Goal: Book appointment/travel/reservation

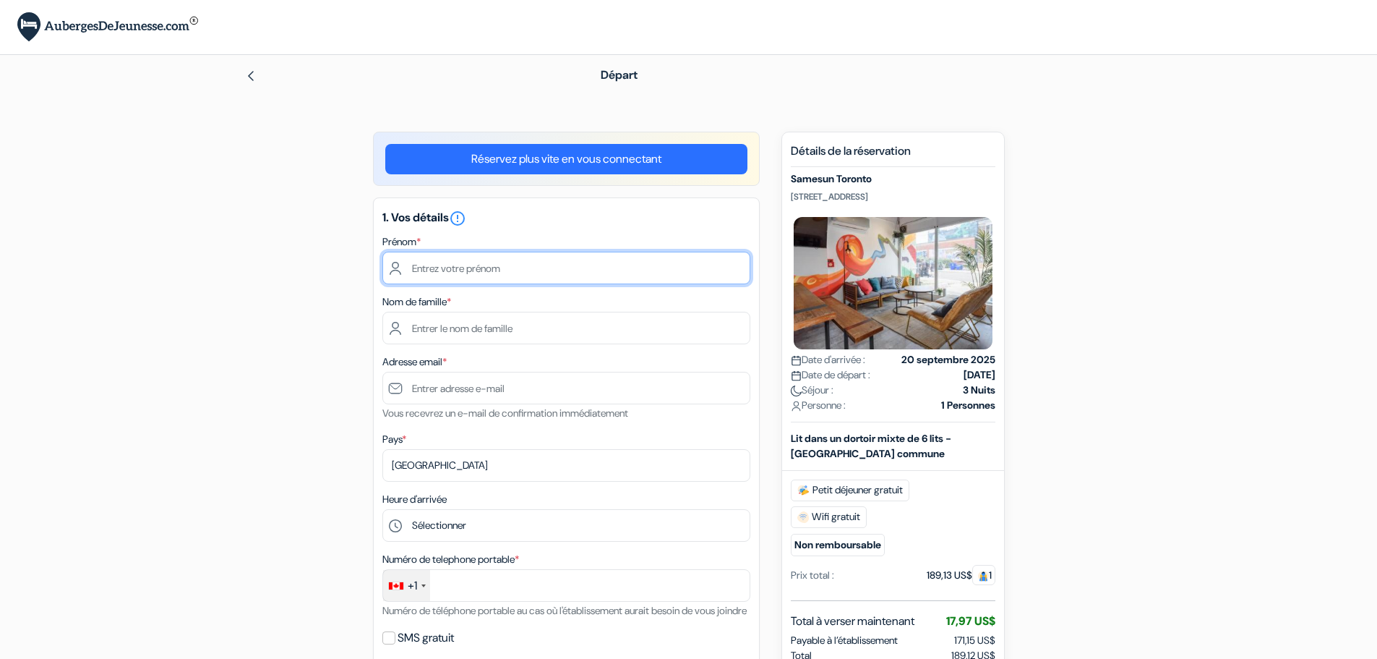
click at [444, 265] on input "text" at bounding box center [566, 268] width 368 height 33
type input "Camille"
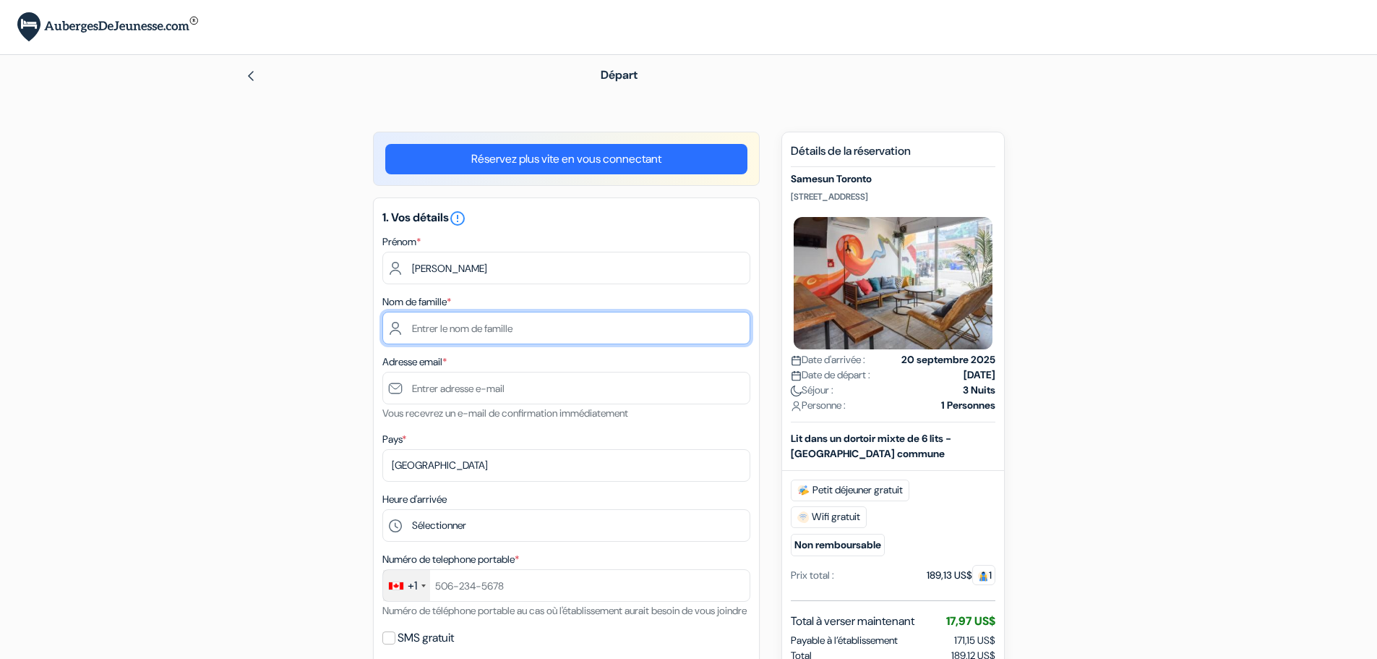
type input "Candelier"
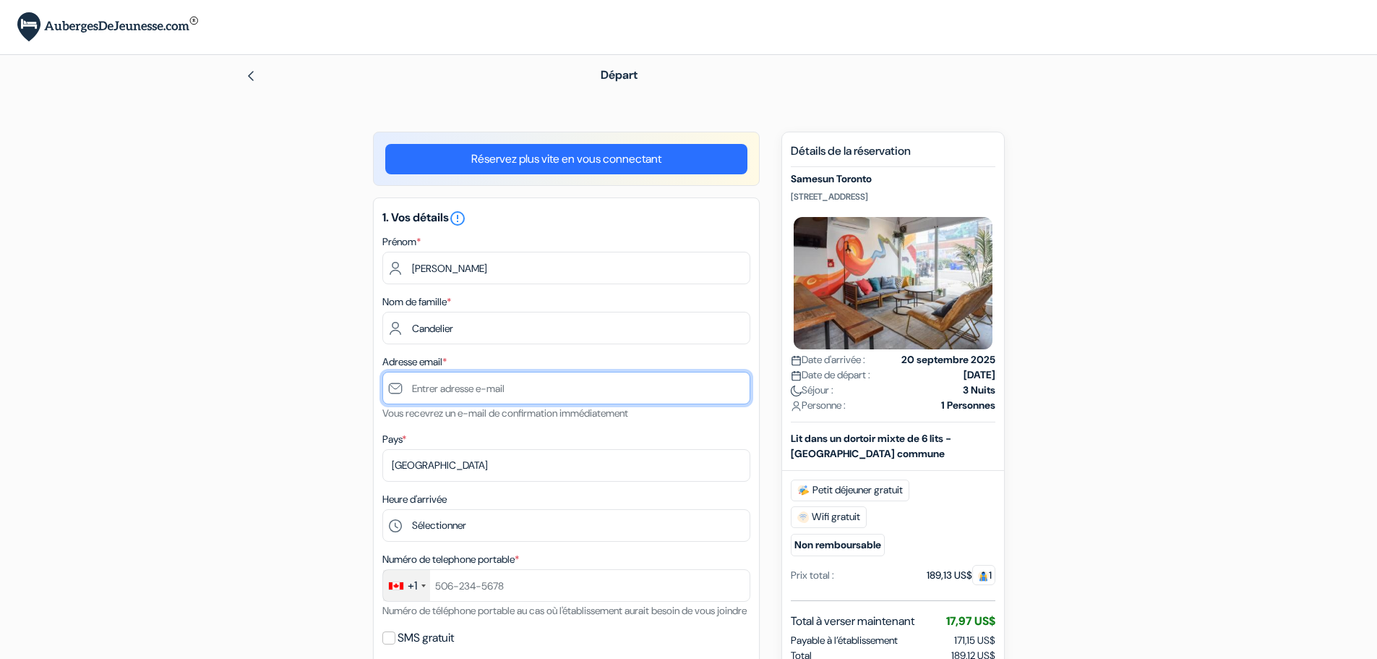
type input "[PERSON_NAME][EMAIL_ADDRESS][DOMAIN_NAME]"
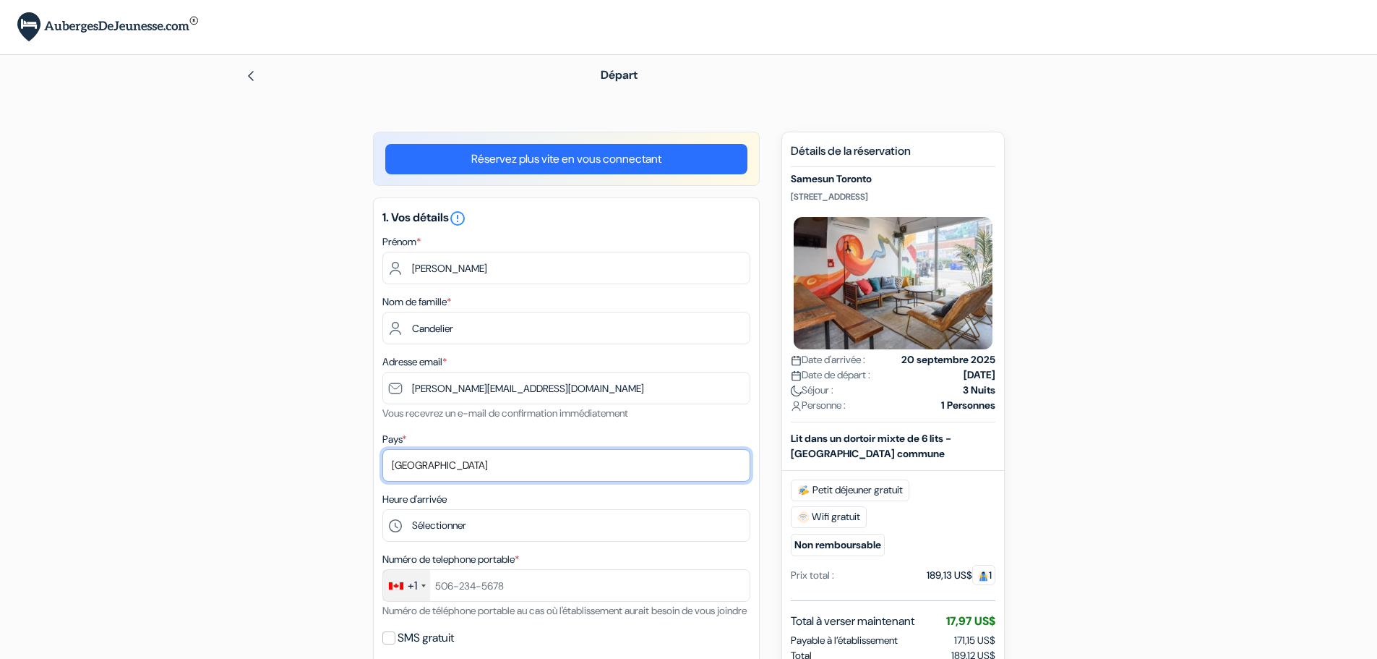
select select "67"
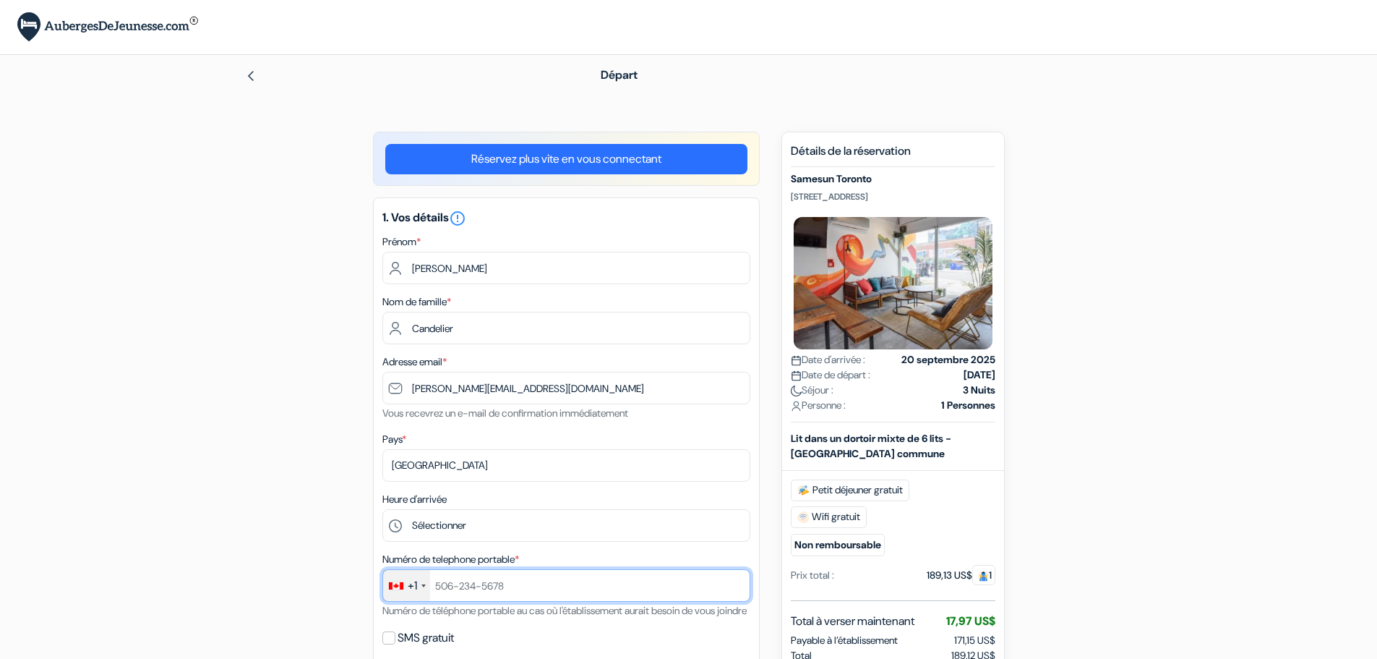
type input "+33659040305"
click at [172, 370] on form "Départ add_box Samesun Toronto 280 Augusta Ave, Toronto, Canada Détails de l'ét…" at bounding box center [688, 667] width 1377 height 1224
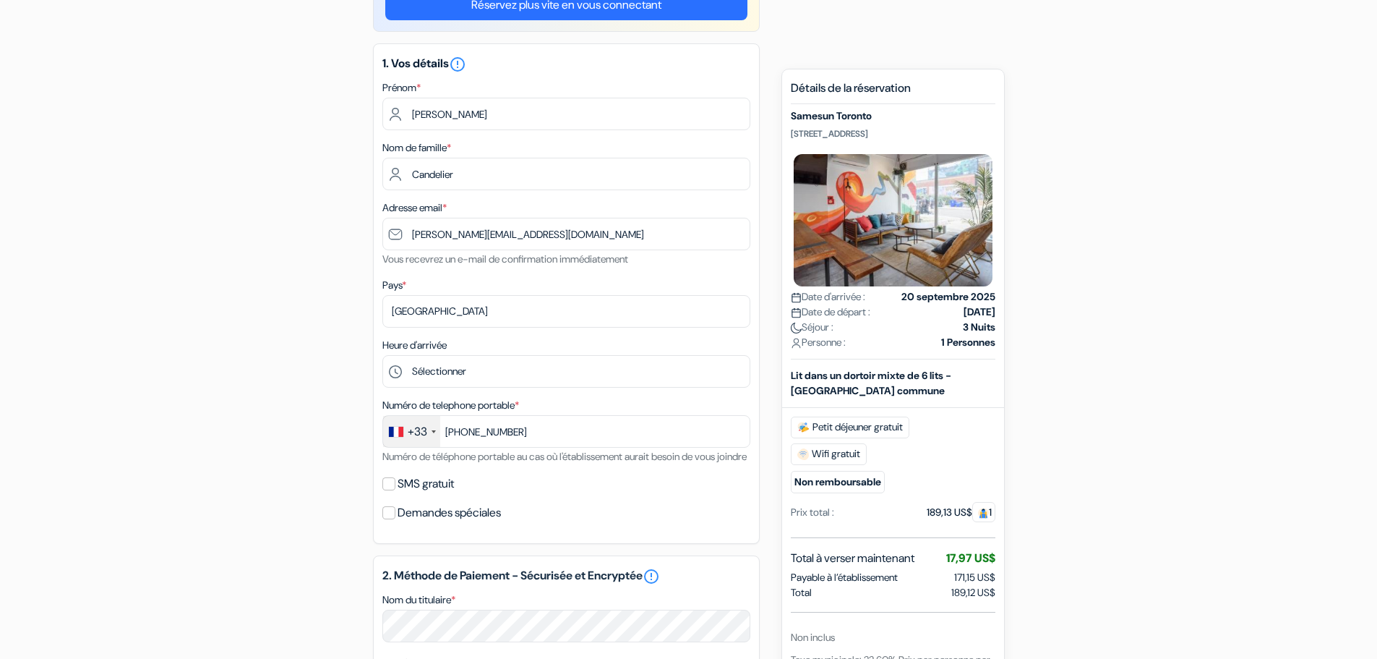
scroll to position [161, 0]
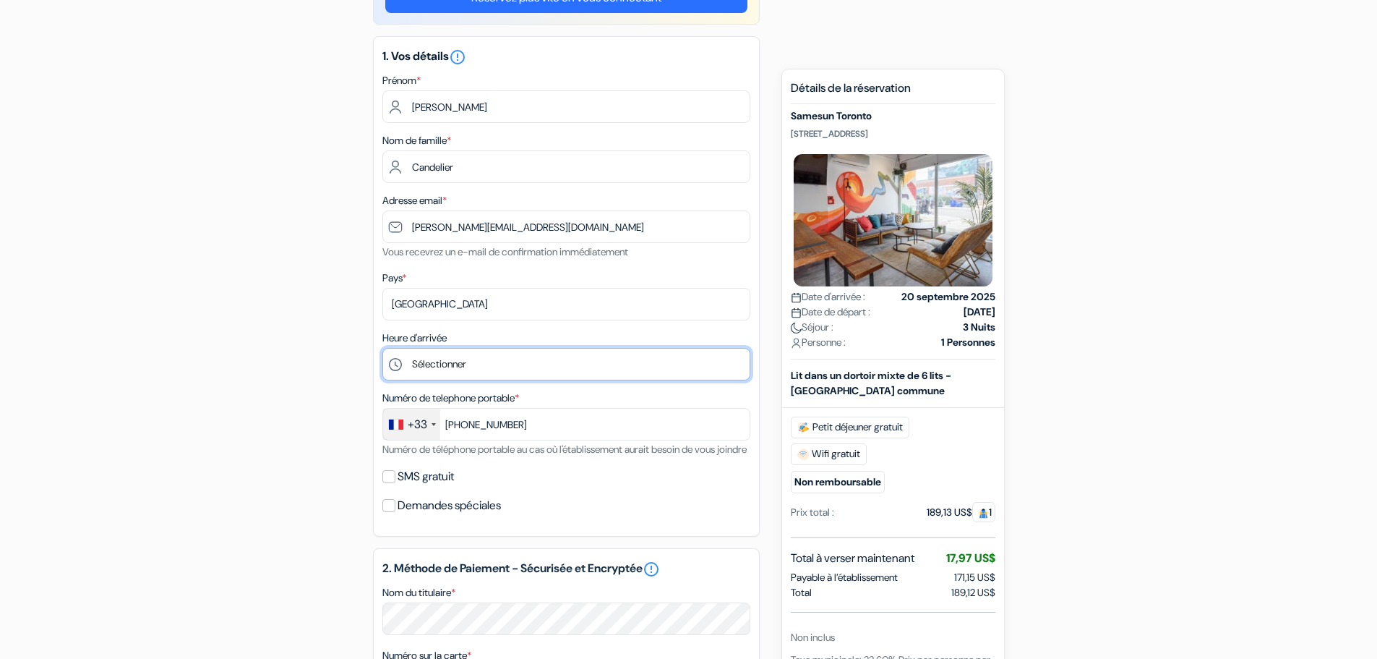
click at [466, 356] on select "Sélectionner 1:00 2:00 3:00 4:00 5:00 6:00 7:00 8:00 9:00 10:00 11:00 12:00 13:…" at bounding box center [566, 364] width 368 height 33
click at [346, 336] on div "add_box Samesun Toronto 280 Augusta Ave, Toronto, Canada Détails de l'établisse…" at bounding box center [689, 561] width 954 height 1183
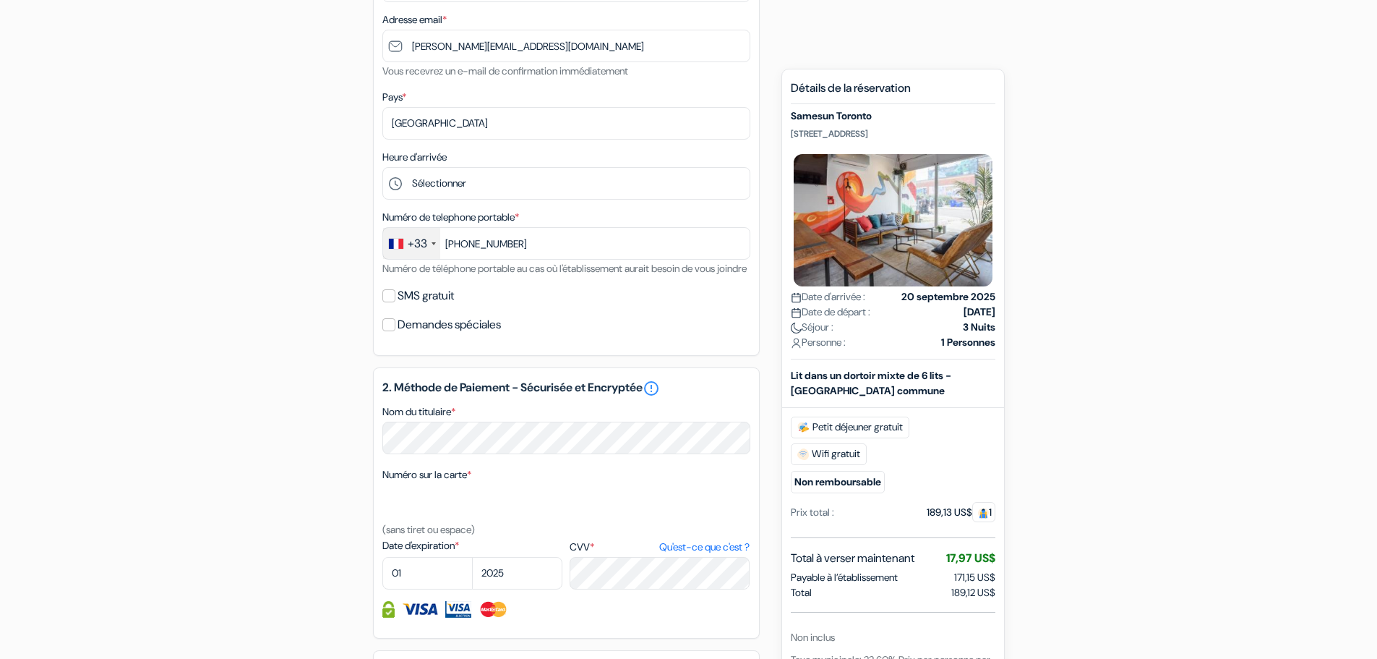
scroll to position [343, 0]
click at [393, 301] on input "SMS gratuit" at bounding box center [388, 294] width 13 height 13
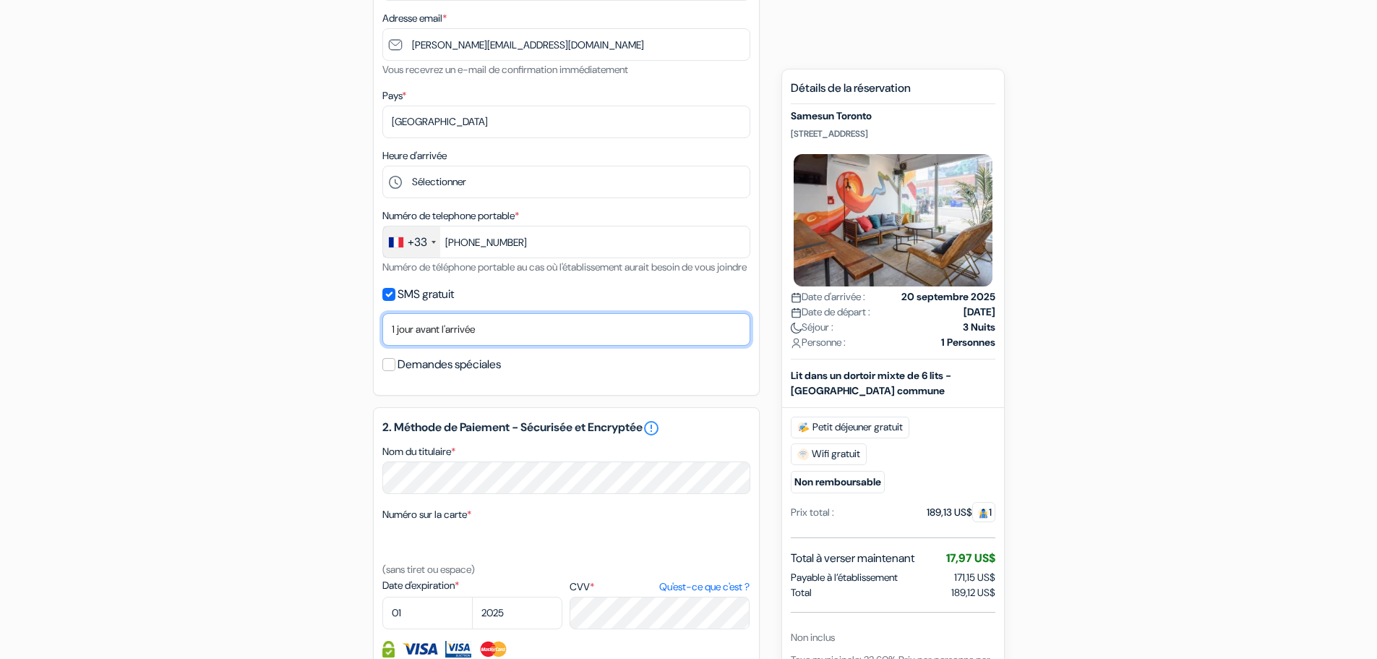
click at [424, 346] on select "Non merci Maintenant Le jour de votre arrivée 1 jour avant l'arrivée 2 jours av…" at bounding box center [566, 329] width 368 height 33
click at [357, 335] on div "add_box Samesun Toronto 280 Augusta Ave, Toronto, Canada Détails de l'établisse…" at bounding box center [689, 400] width 954 height 1225
click at [389, 301] on input "SMS gratuit" at bounding box center [388, 294] width 13 height 13
checkbox input "false"
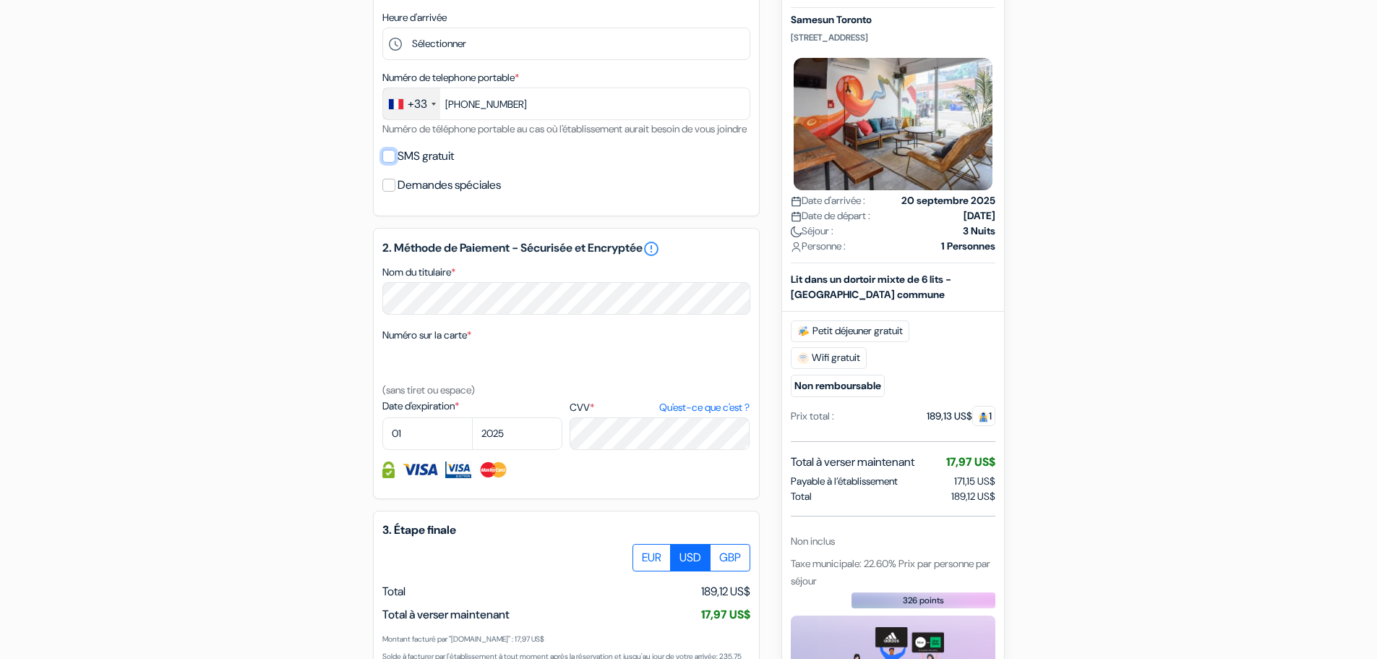
scroll to position [484, 0]
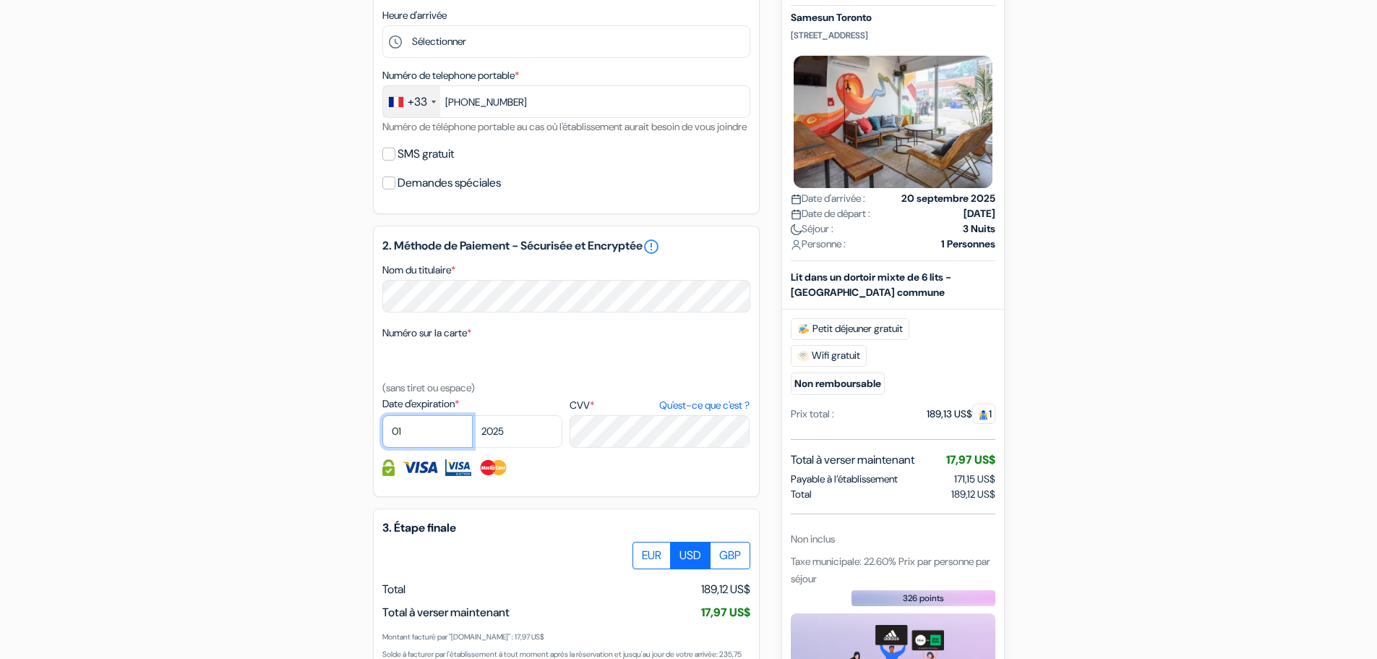
select select "06"
select select "2028"
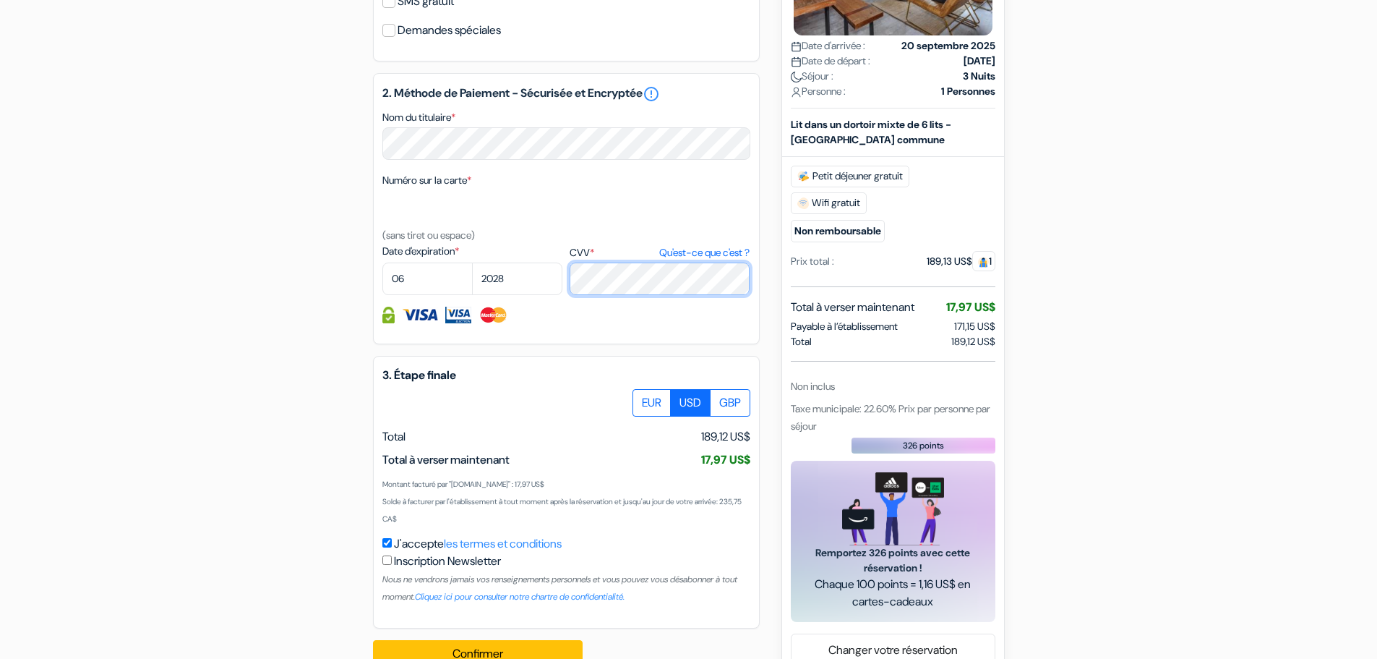
scroll to position [637, 0]
click at [648, 414] on label "EUR" at bounding box center [652, 401] width 38 height 27
click at [643, 398] on input "EUR" at bounding box center [637, 392] width 9 height 9
radio input "true"
click at [674, 415] on label "USD" at bounding box center [690, 401] width 40 height 27
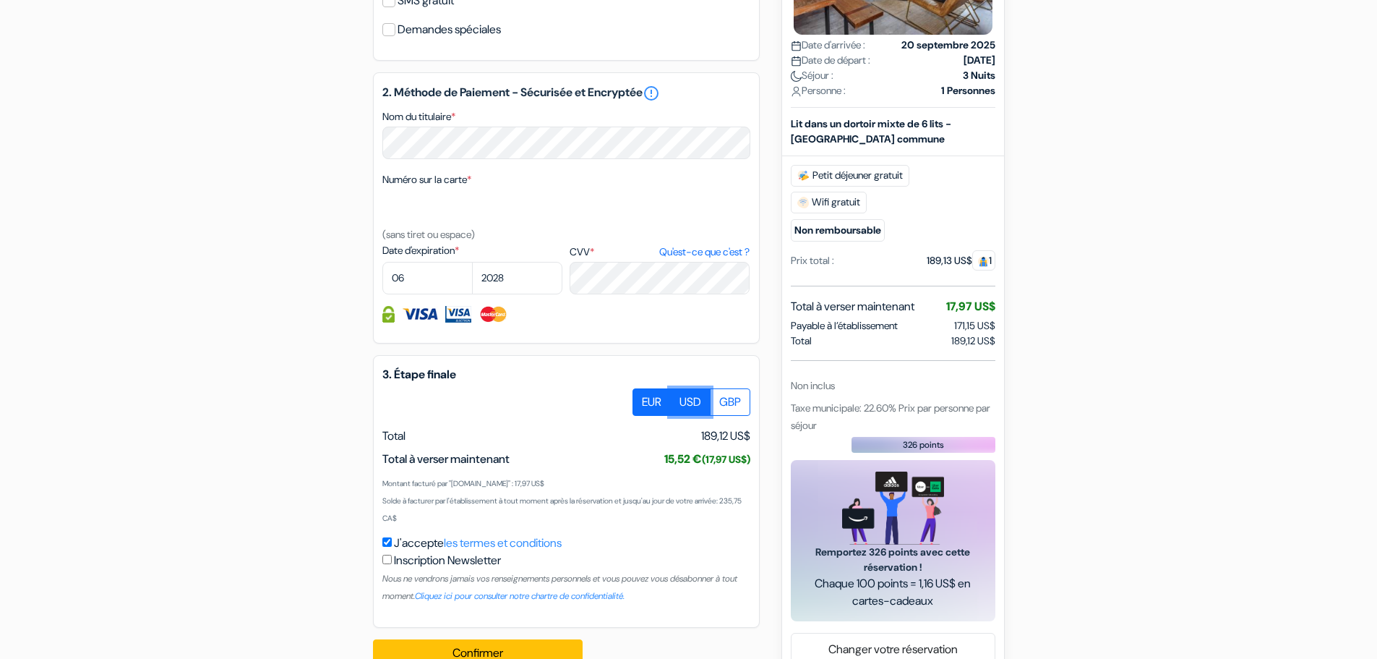
click at [643, 398] on input "USD" at bounding box center [637, 392] width 9 height 9
radio input "true"
click at [660, 415] on label "EUR" at bounding box center [652, 401] width 38 height 27
click at [643, 398] on input "EUR" at bounding box center [637, 392] width 9 height 9
radio input "true"
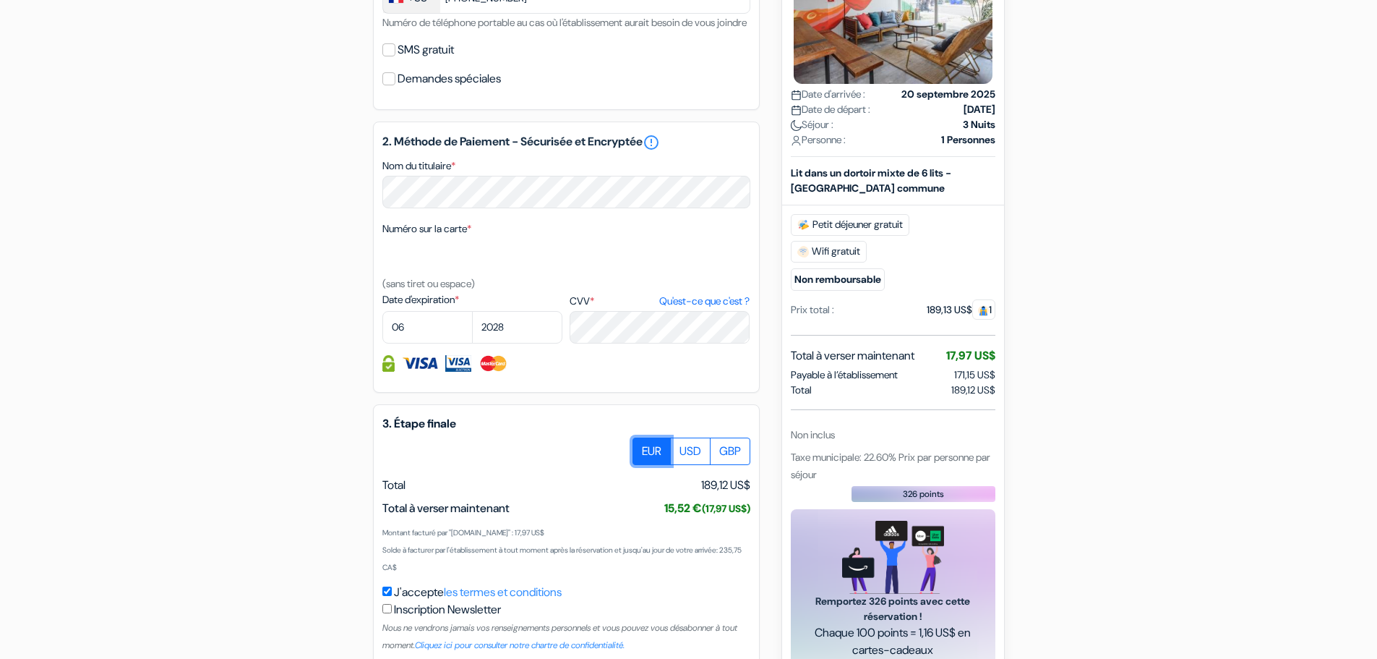
scroll to position [706, 0]
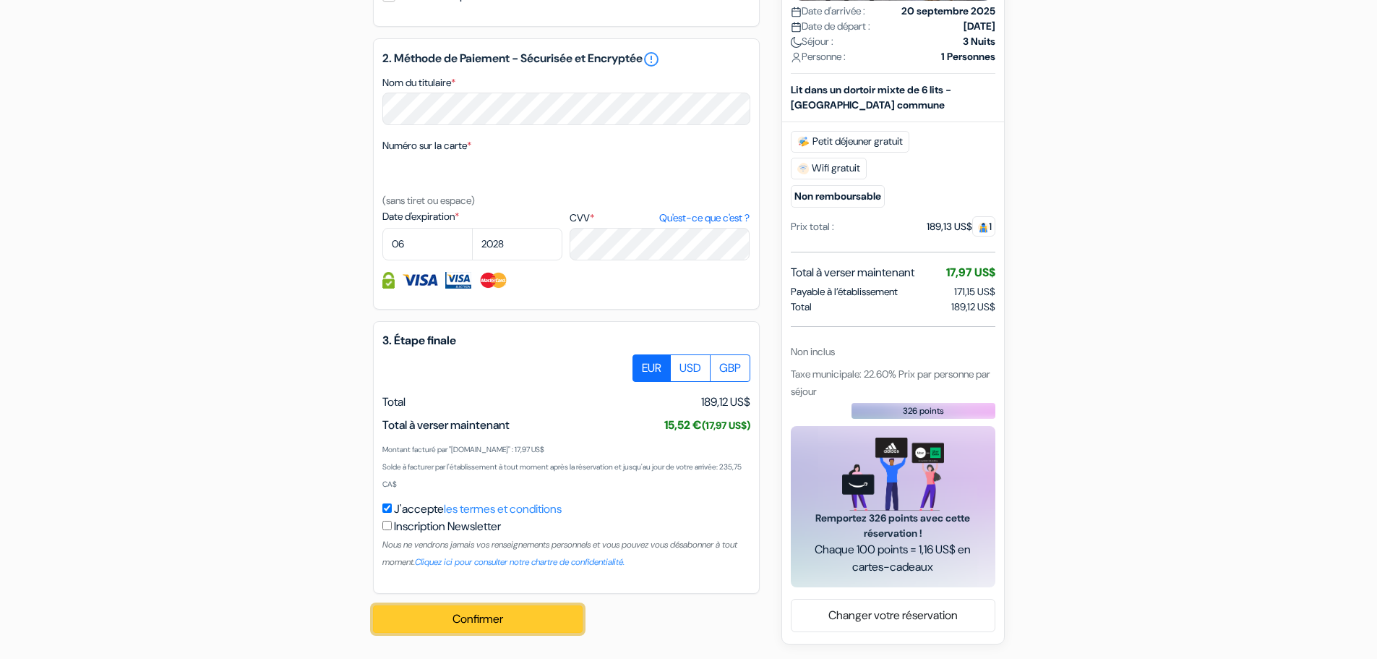
click at [479, 617] on button "Confirmer Loading..." at bounding box center [478, 618] width 210 height 27
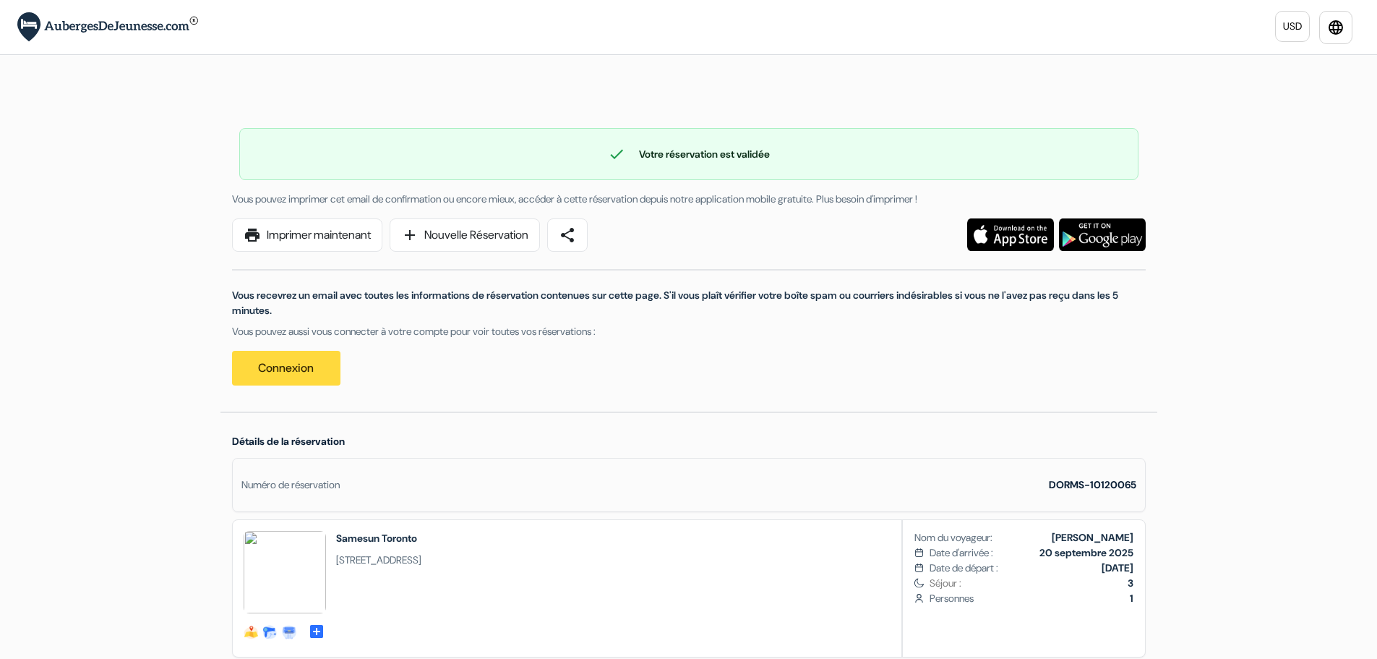
click at [861, 466] on div "Numéro de réservation DORMS-10120065" at bounding box center [689, 485] width 914 height 54
click at [1087, 633] on div "Nom du voyageur: [PERSON_NAME] Date d'arrivée : [DATE] Date de départ : [DATE]" at bounding box center [1024, 588] width 242 height 137
